Goal: Information Seeking & Learning: Learn about a topic

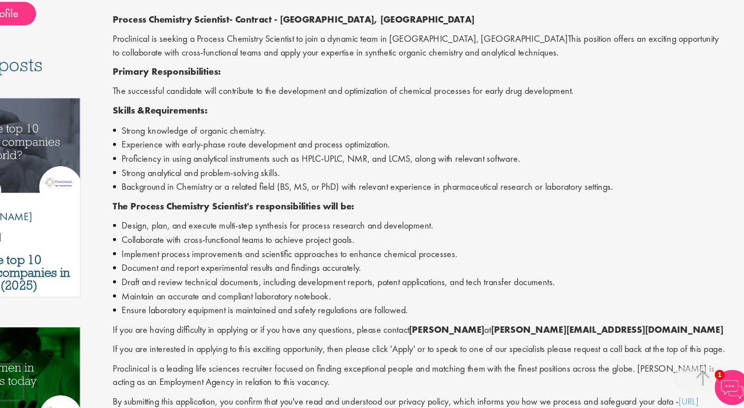
scroll to position [218, 0]
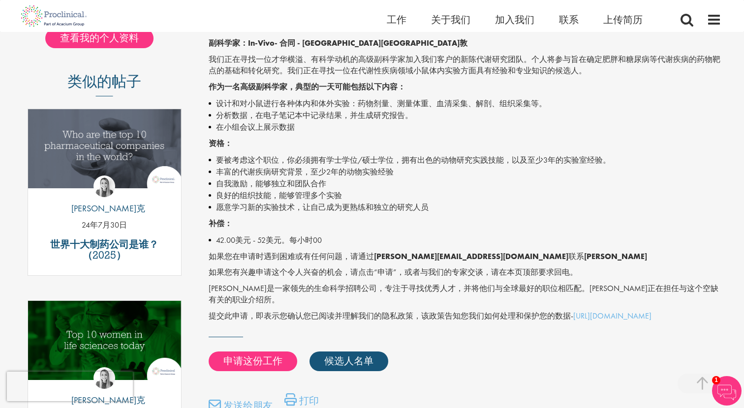
scroll to position [249, 0]
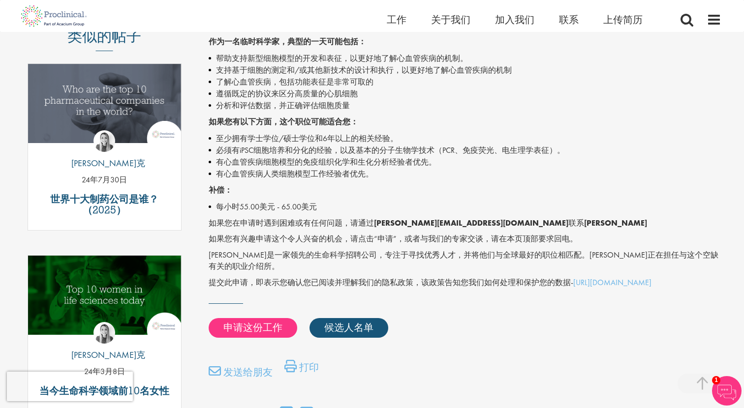
scroll to position [293, 0]
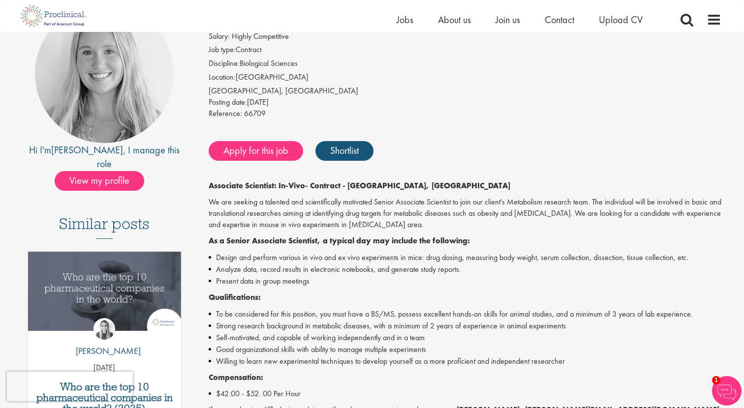
scroll to position [106, 0]
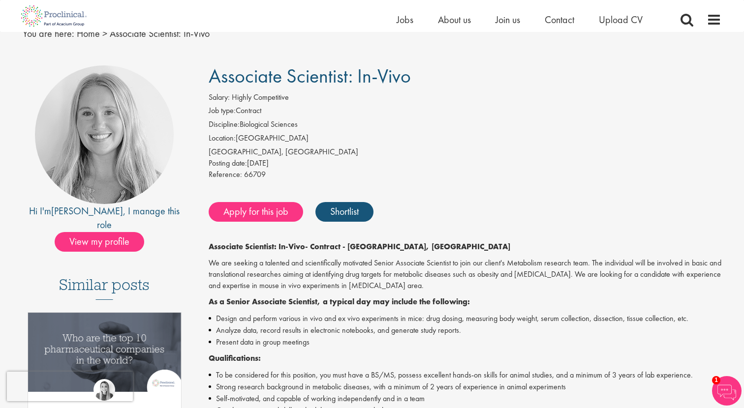
scroll to position [39, 0]
